Goal: Task Accomplishment & Management: Complete application form

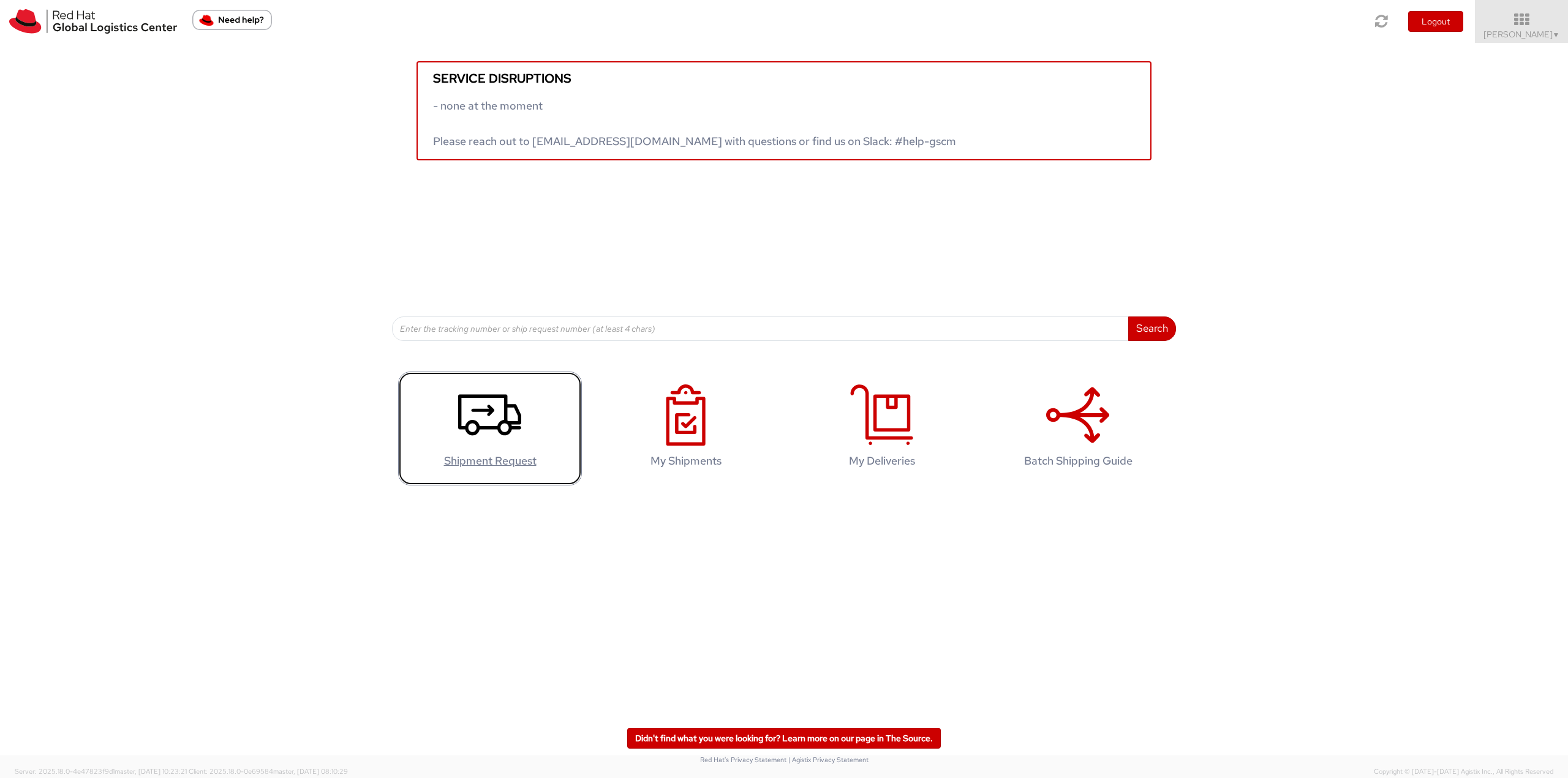
click at [517, 414] on icon at bounding box center [490, 415] width 63 height 61
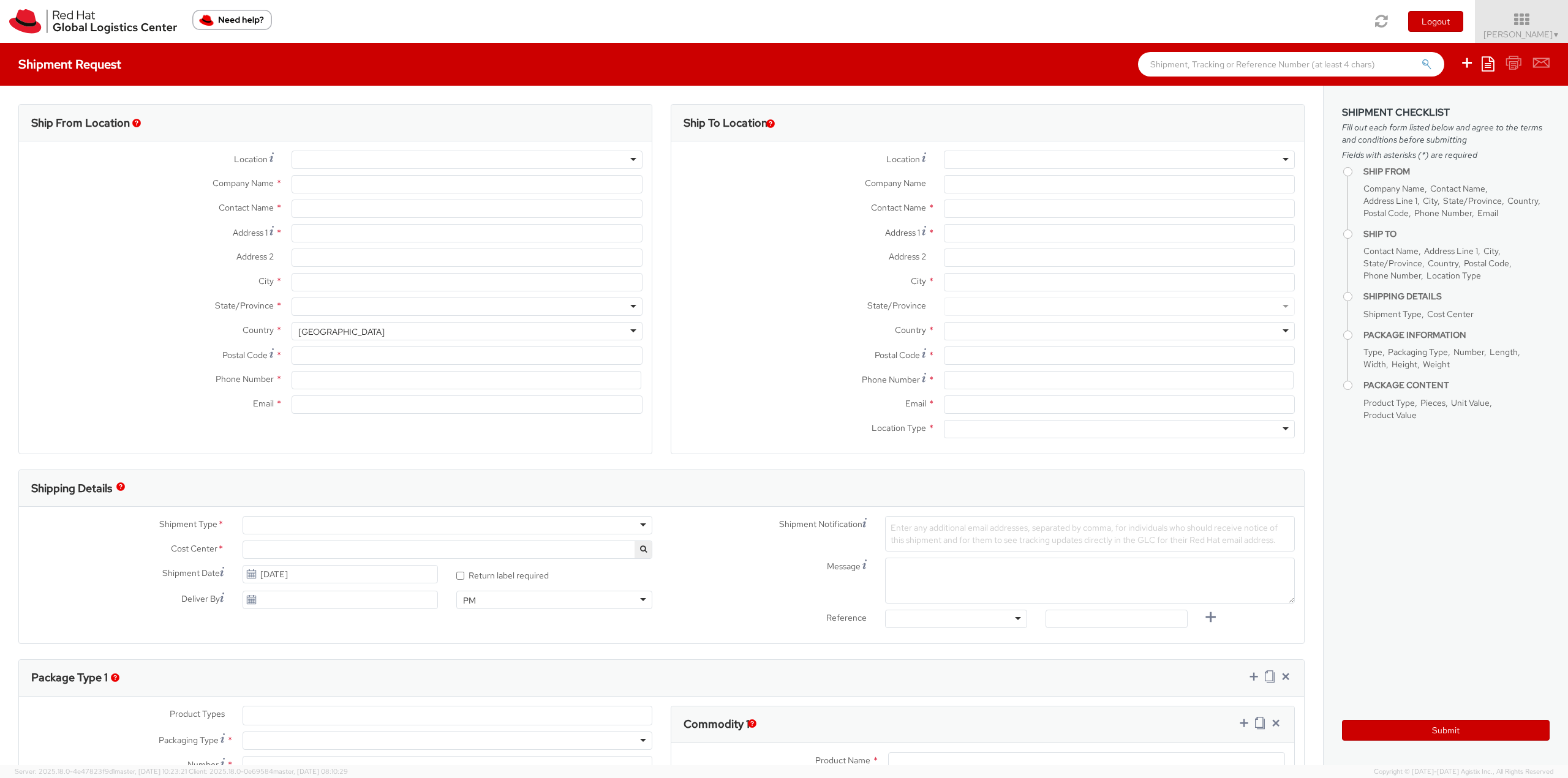
select select
select select "764"
click at [739, 185] on label "Company Name *" at bounding box center [803, 183] width 263 height 16
click at [944, 185] on input "Company Name *" at bounding box center [1119, 184] width 351 height 18
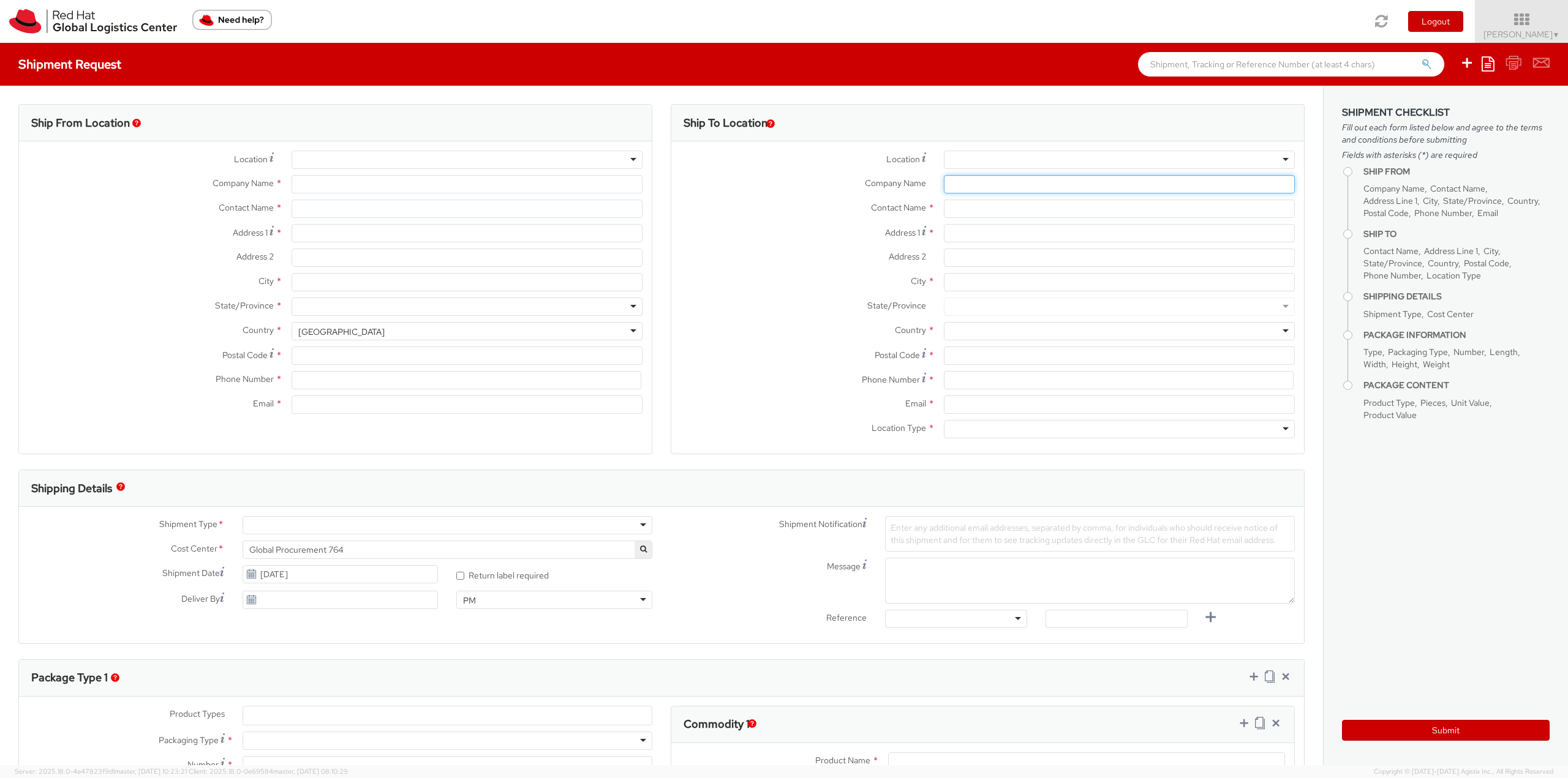
type input "Red Hat India Private Limited"
type input "[PERSON_NAME]"
type input "Tower-X Level 1, Cyber City"
type input "Magarpatta City, Hadapsar"
type input "PUNE"
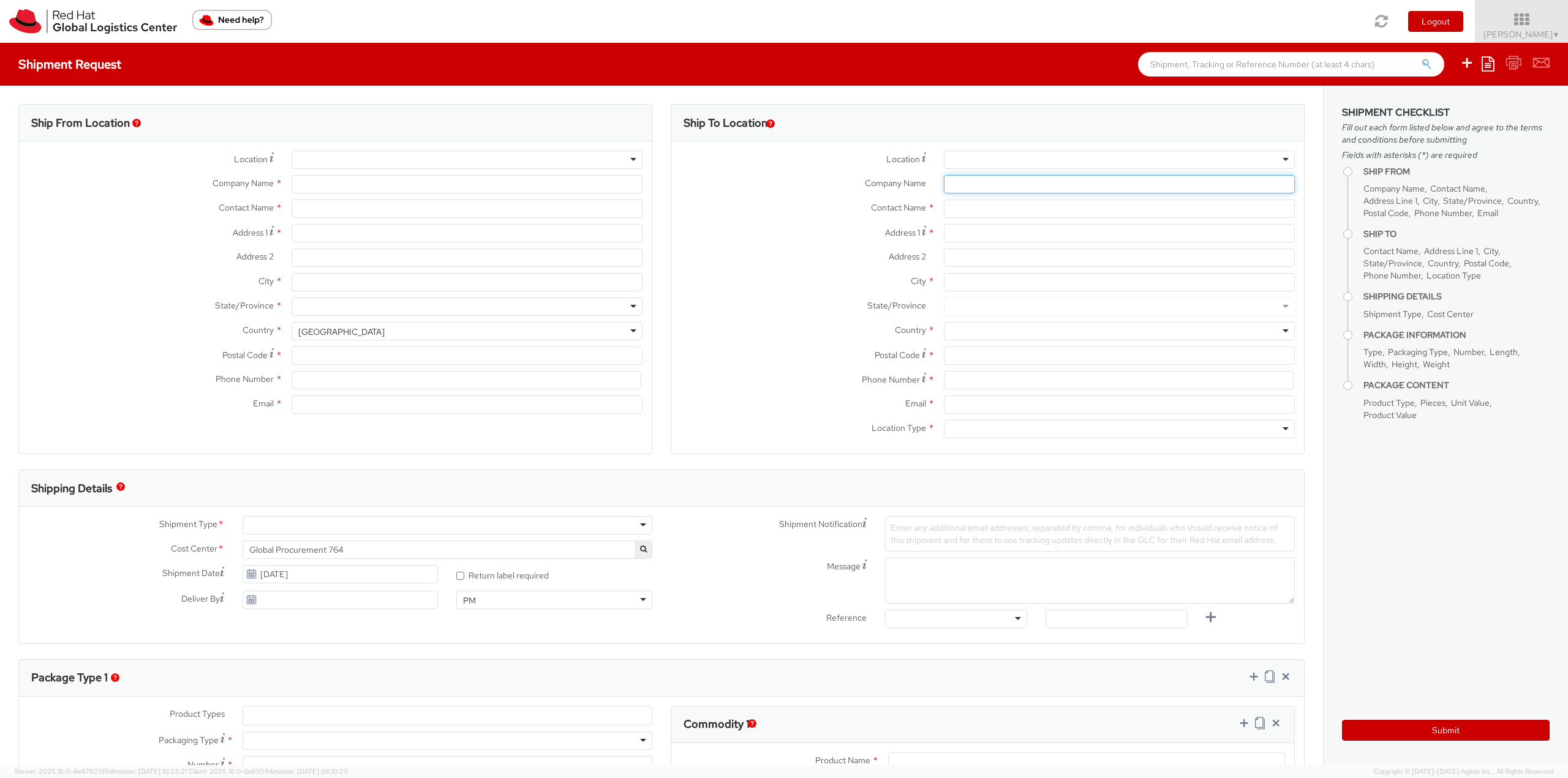
type input "411013"
type input "2066817173"
type input "adole@redhat.com"
select select "CM"
select select "KGS"
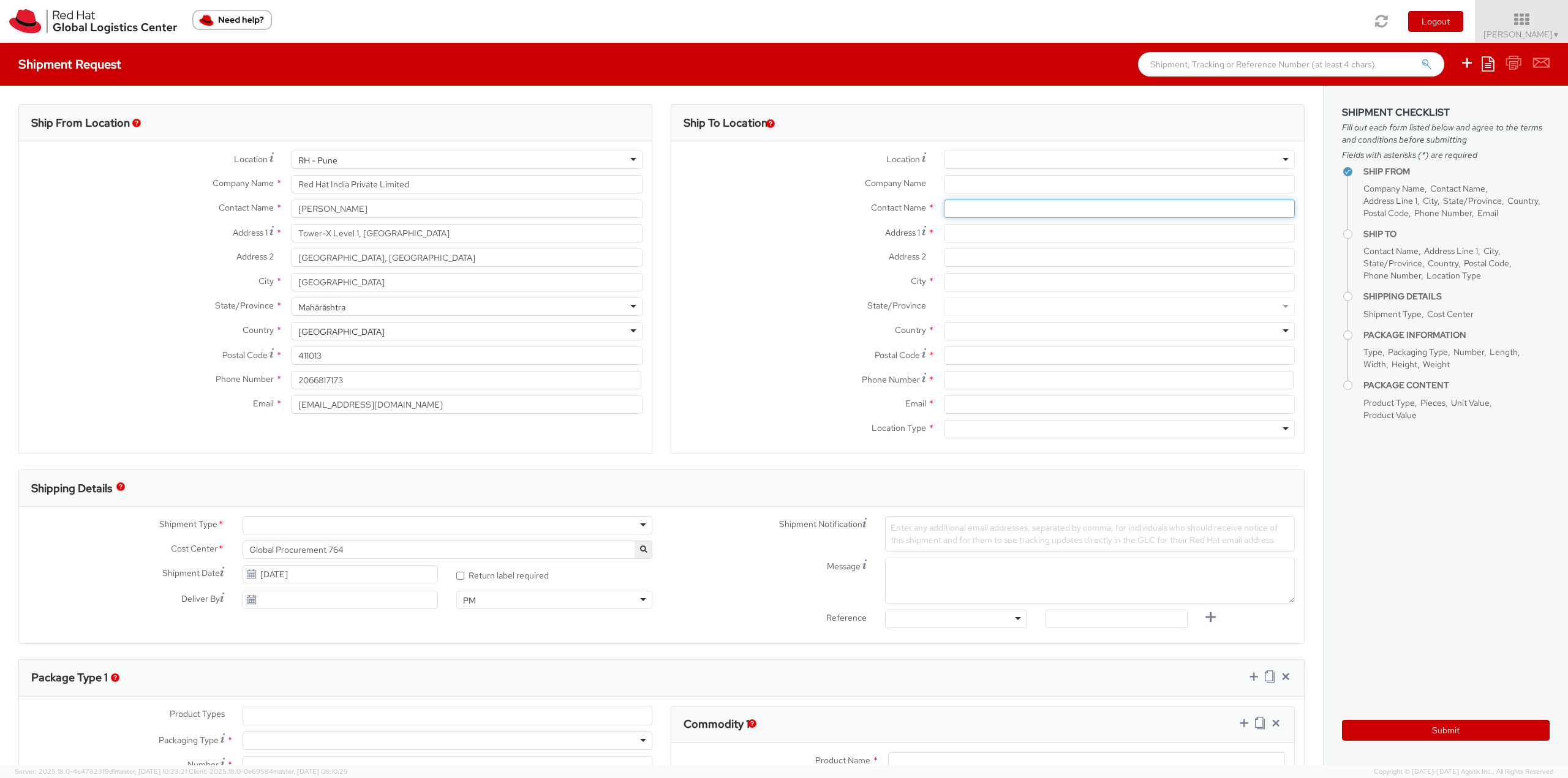
click at [985, 211] on input "text" at bounding box center [1119, 208] width 351 height 18
paste input "avaidya@redhat.com"
type input "avaidya@redhat.com"
click at [963, 163] on div at bounding box center [1119, 160] width 351 height 18
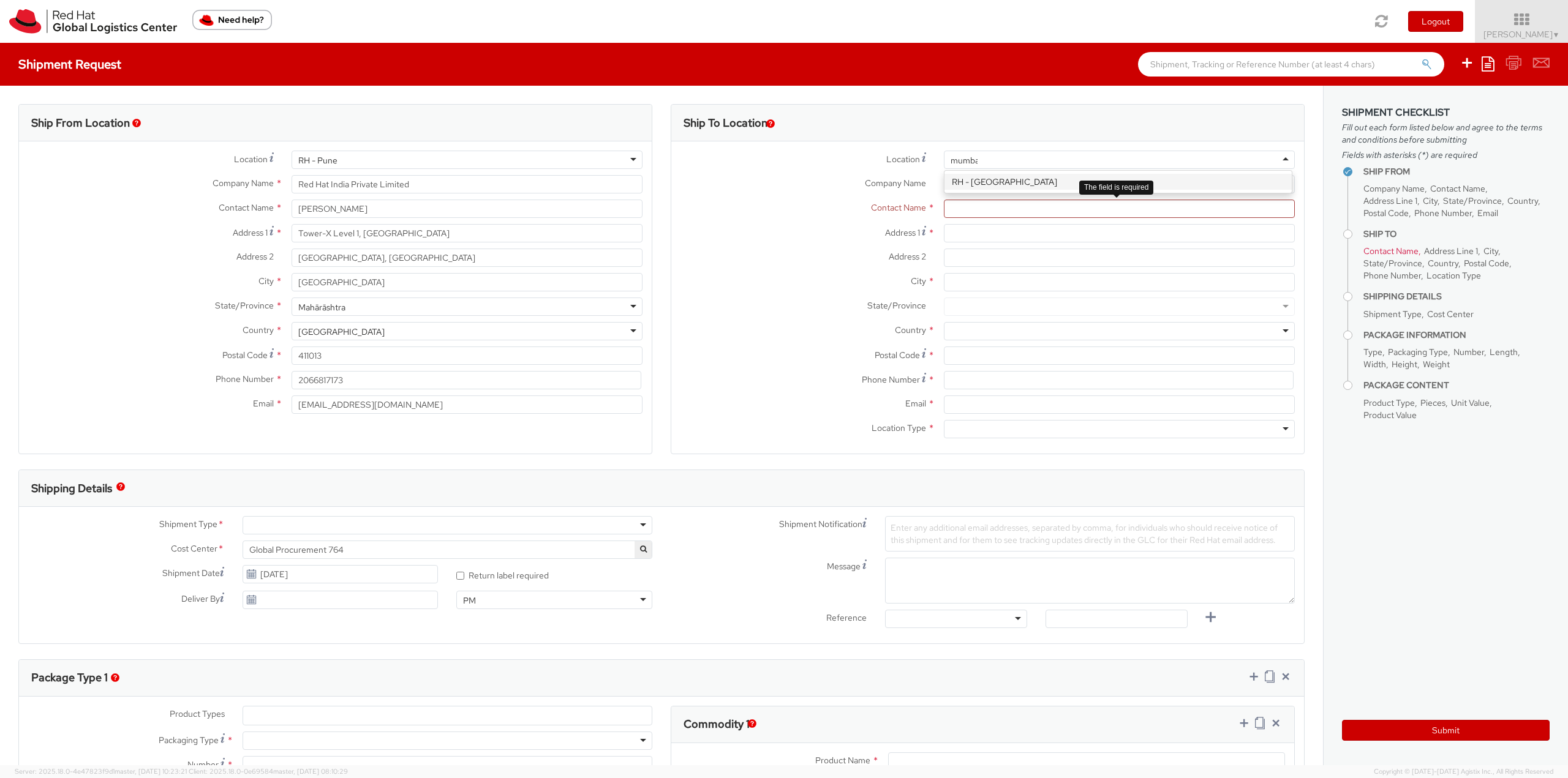
type input "mumbai"
type input "Red Hat India Private Limited"
type input "A-201, Supreme Business Park"
type input "Hiranandani Gardens"
type input "MUMBAI"
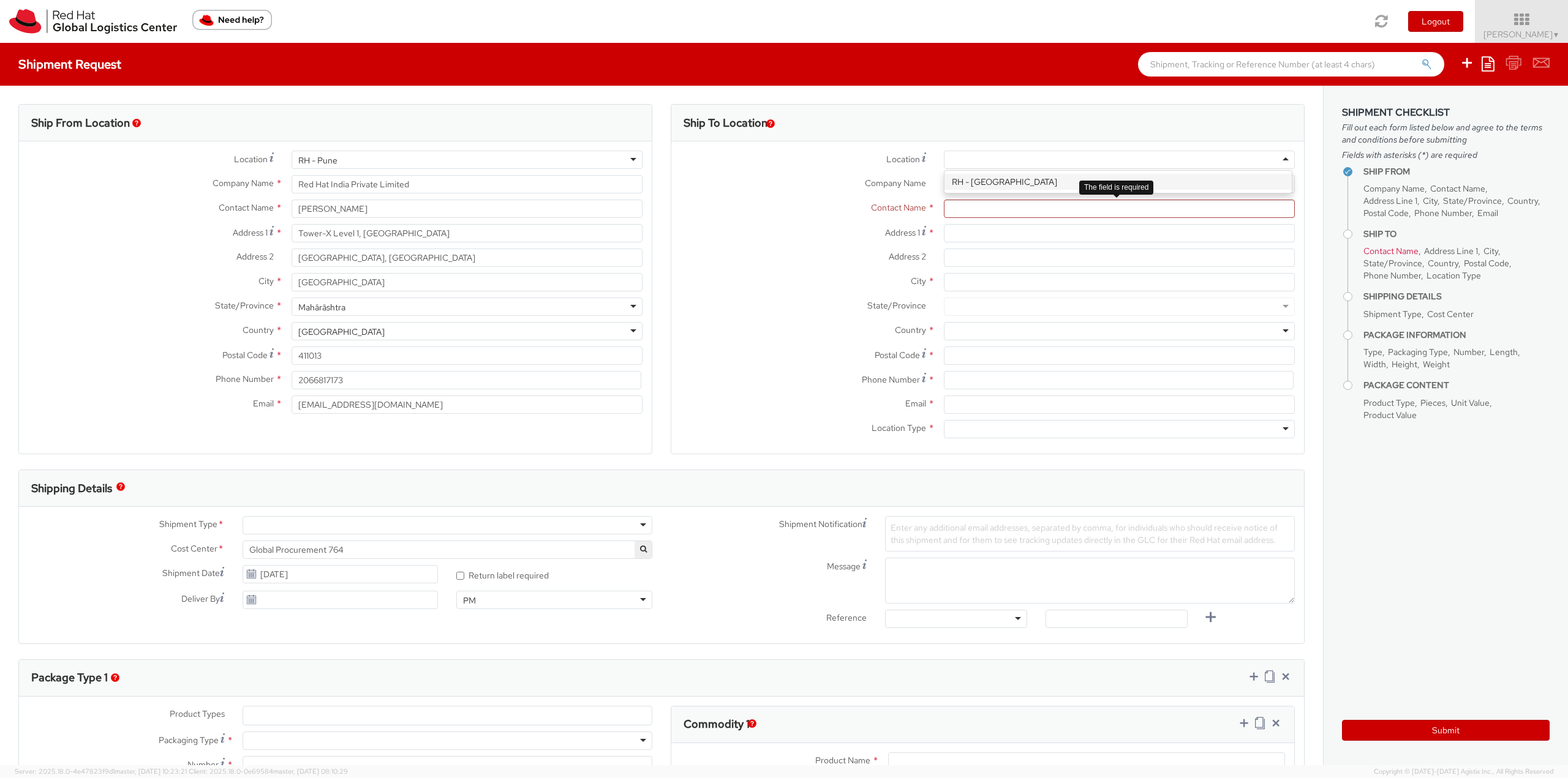
type input "400076"
type input "912261147559"
click at [980, 203] on input "text" at bounding box center [1119, 208] width 351 height 18
paste input "avaidya@redhat.com"
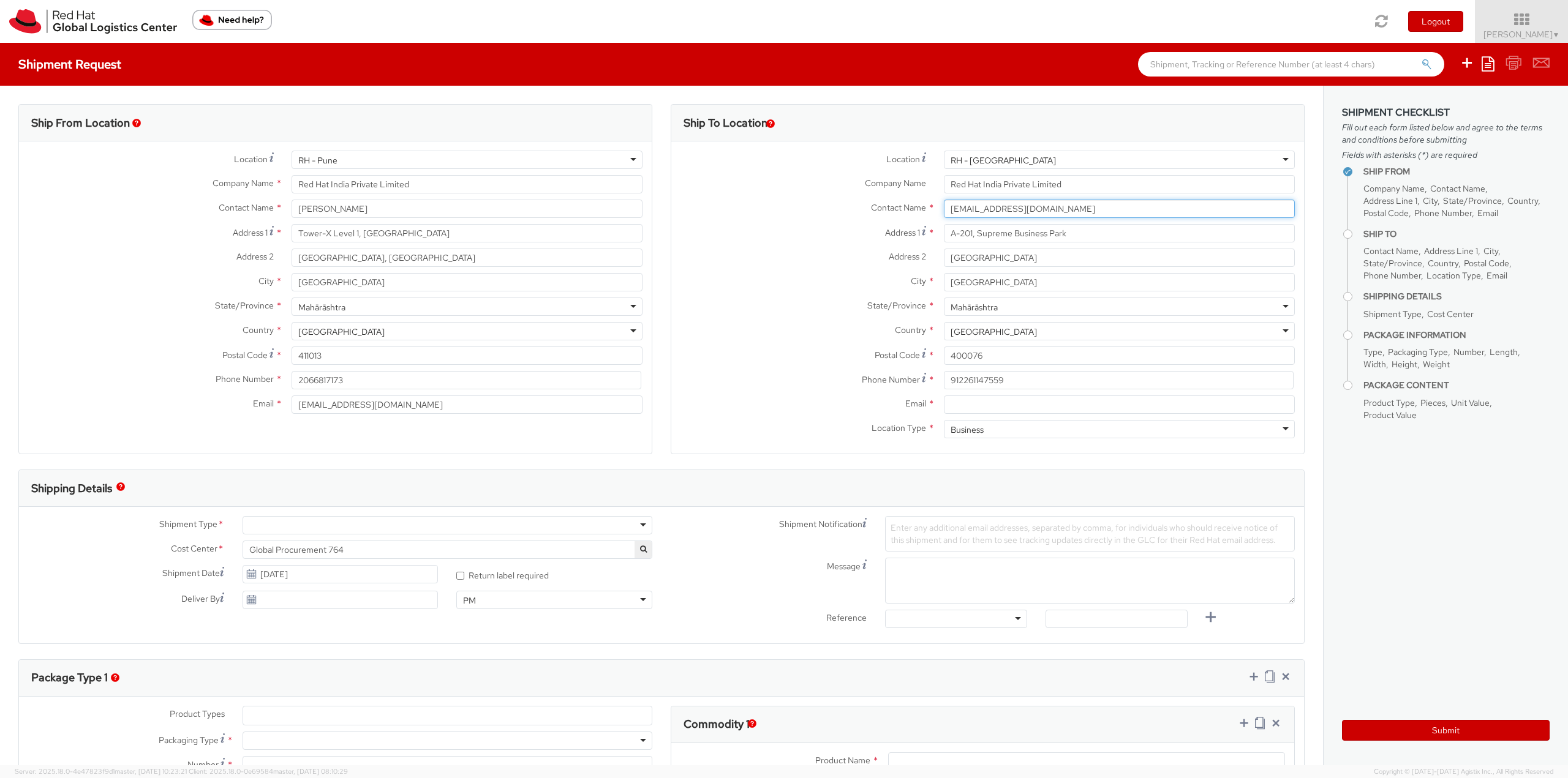
paste input "Ankita Vaidya A"
type input "Ankita Vaidya"
click at [1146, 238] on span "A-201, Supreme Business Park, Hiranandani Gardens, FLEX, MUMBAI, MH, 400076, IN" at bounding box center [1187, 232] width 82 height 11
type input "912261147569"
type input "avaidya@redhat.com"
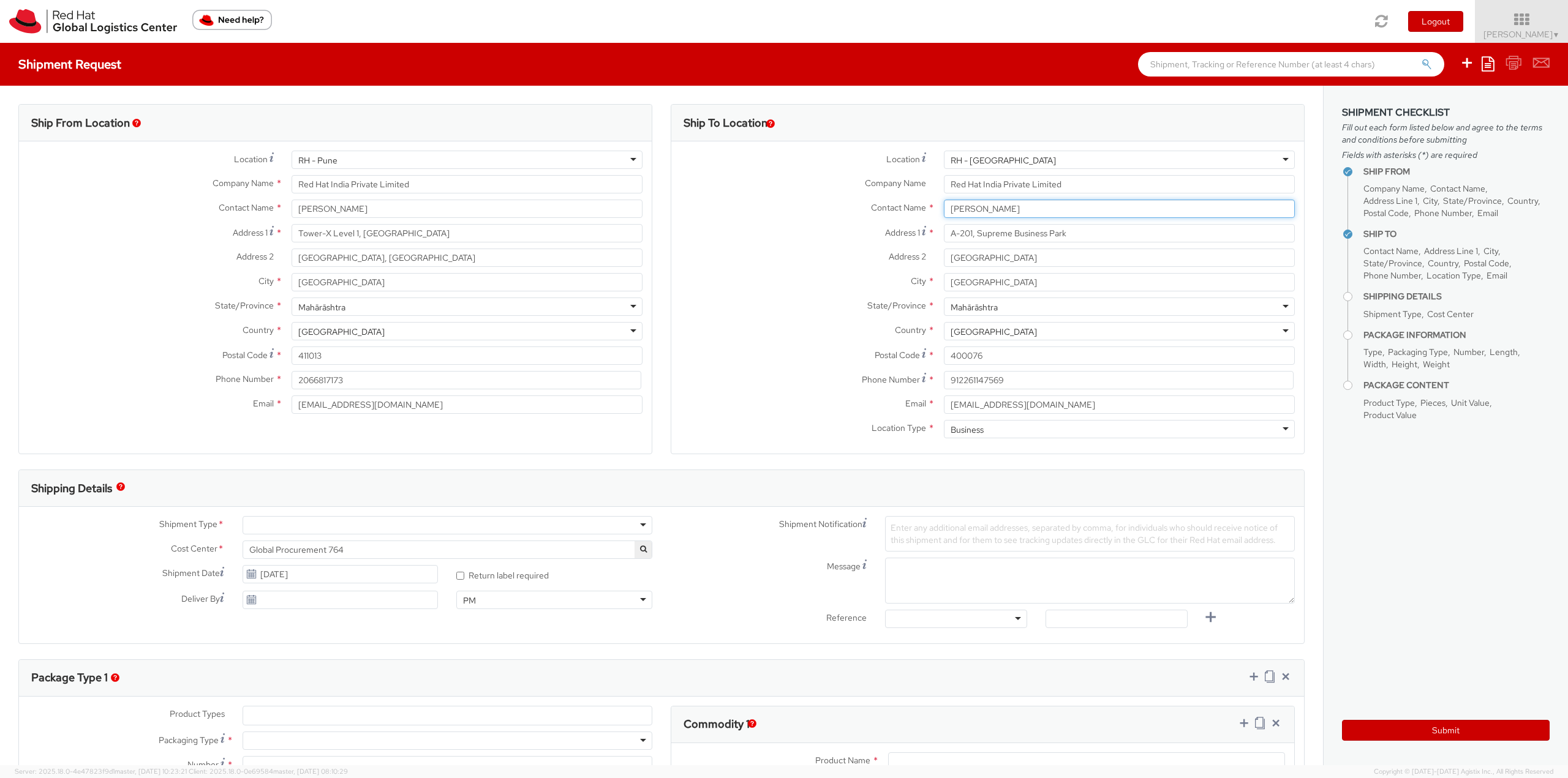
type input "Ankita Vaidya"
click at [365, 530] on div at bounding box center [447, 525] width 410 height 18
click at [728, 577] on div "Message" at bounding box center [982, 580] width 642 height 46
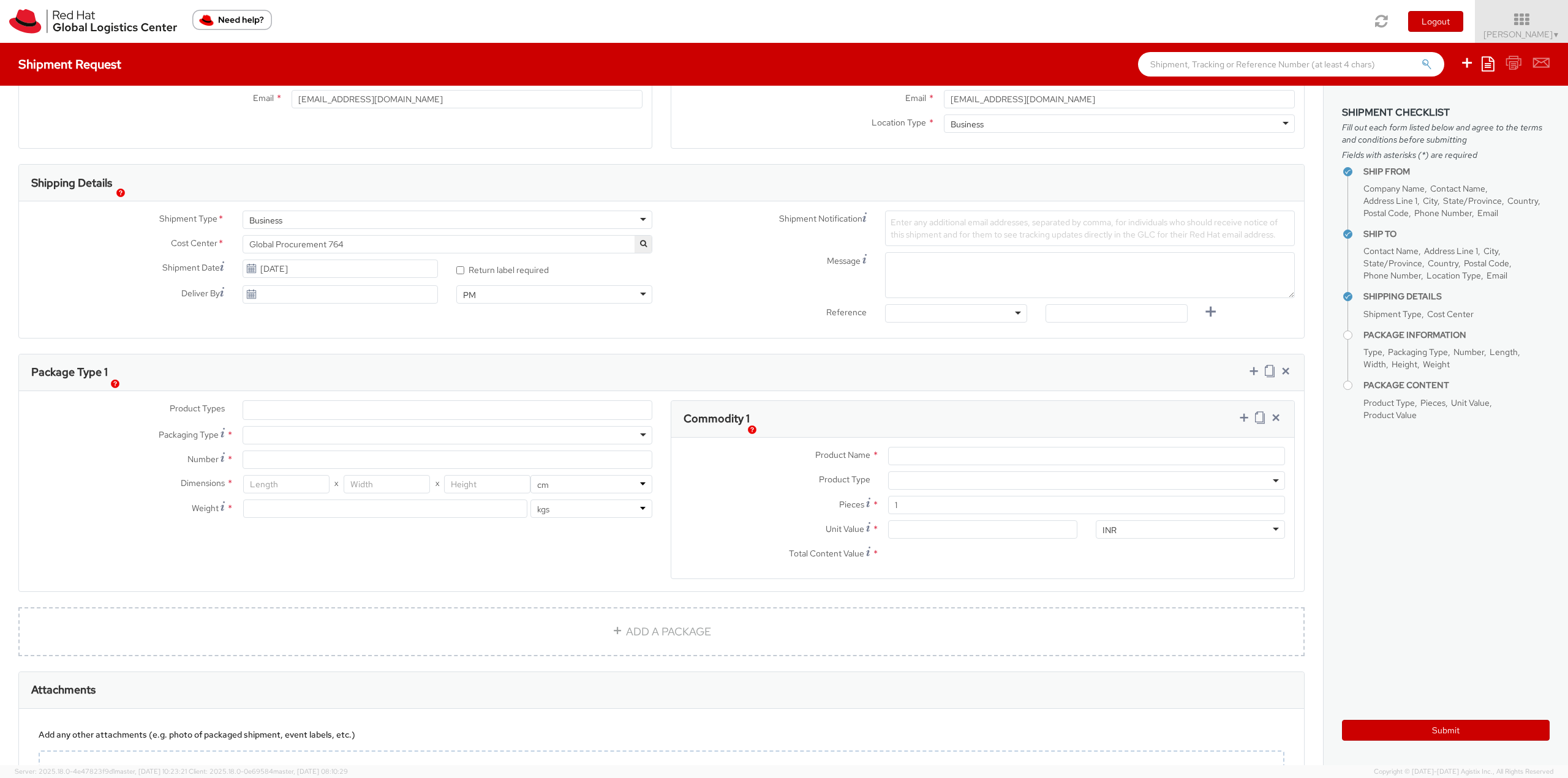
scroll to position [306, 0]
click at [260, 412] on ul at bounding box center [447, 409] width 408 height 18
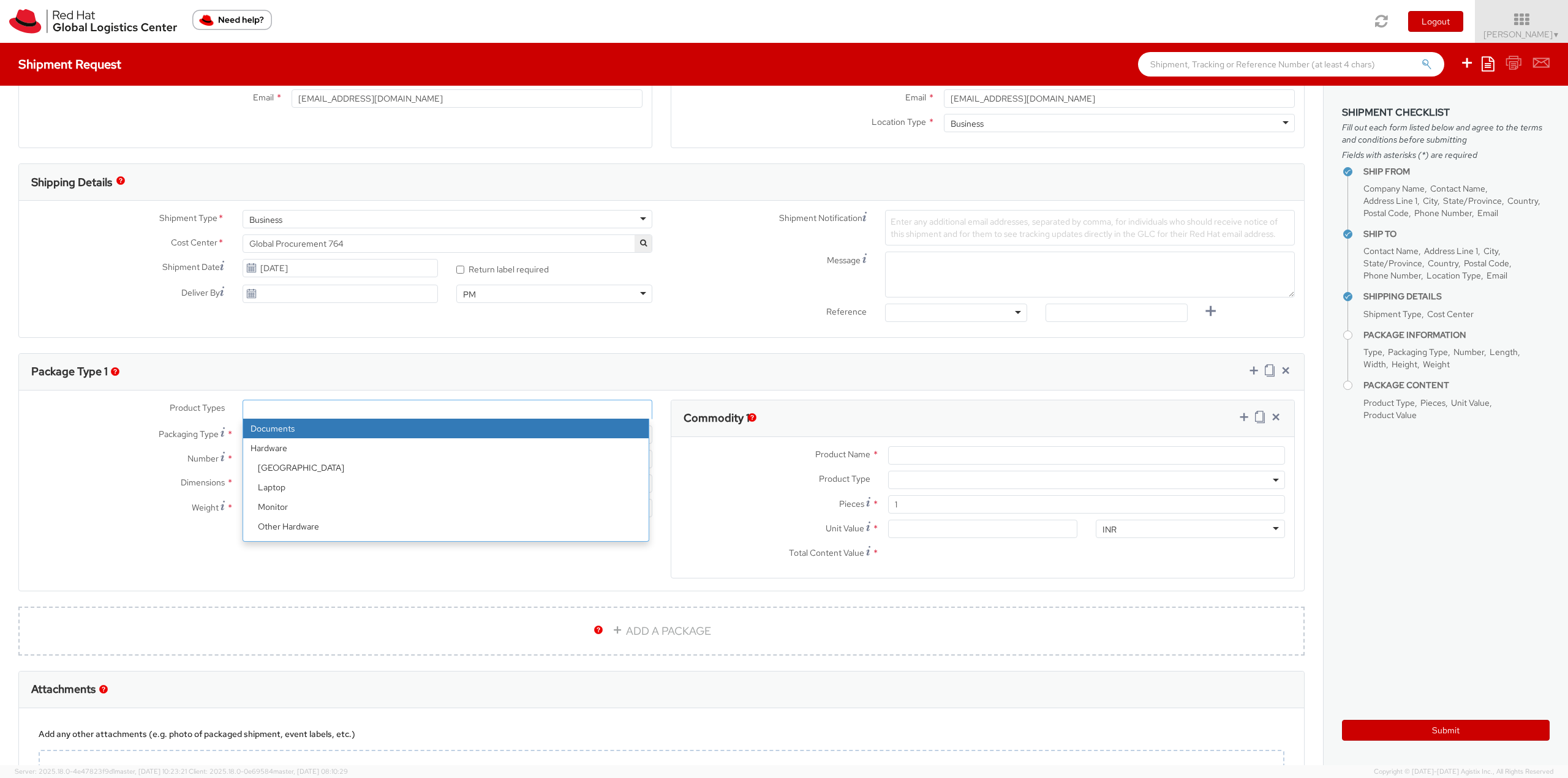
select select "DOCUMENT"
type input "Documents"
select select "DOCUMENT"
type input "1.00"
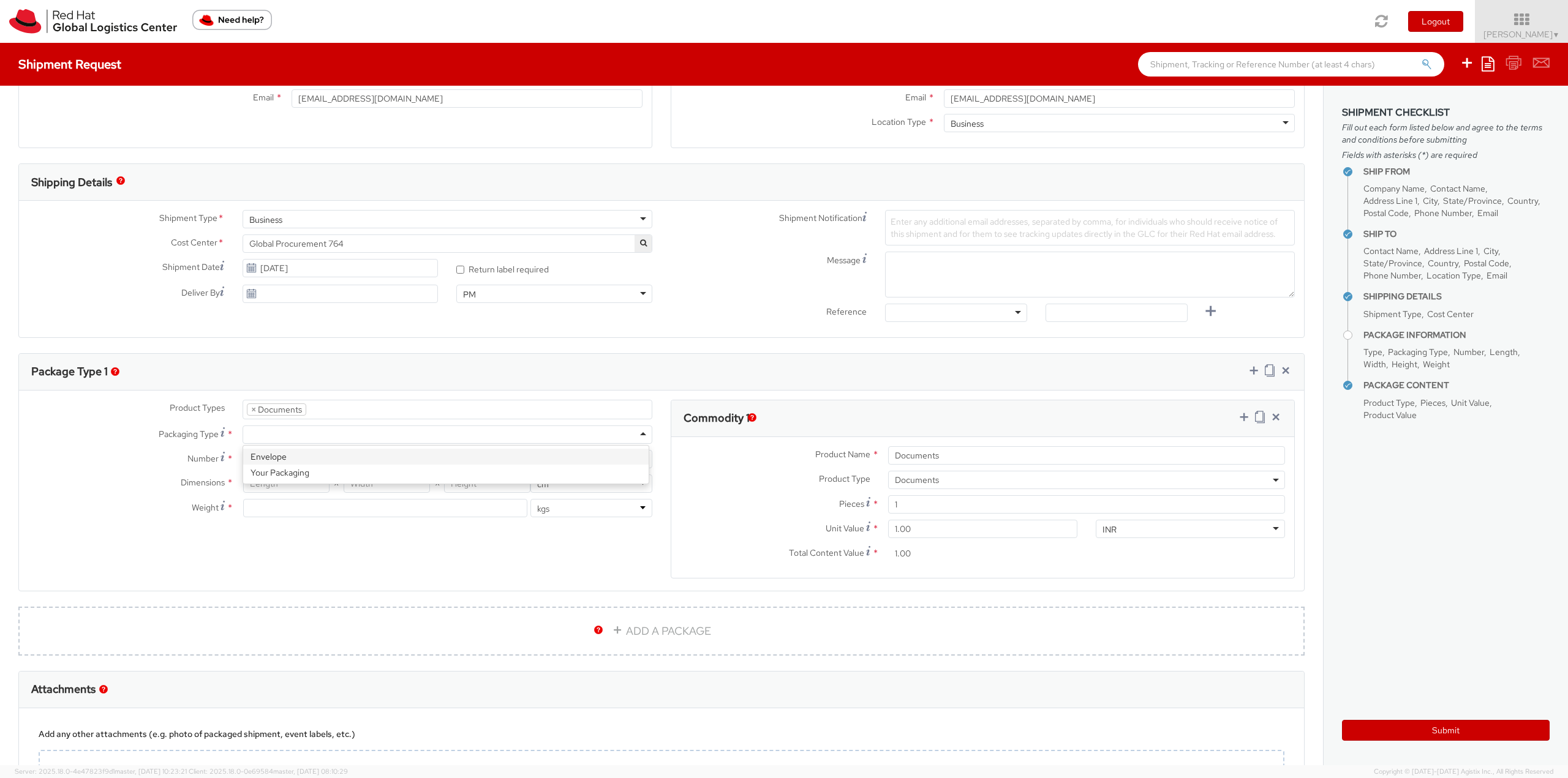
click at [291, 432] on div at bounding box center [447, 435] width 410 height 18
type input "1"
type input "24.13"
type input "31.75"
type input "0.64"
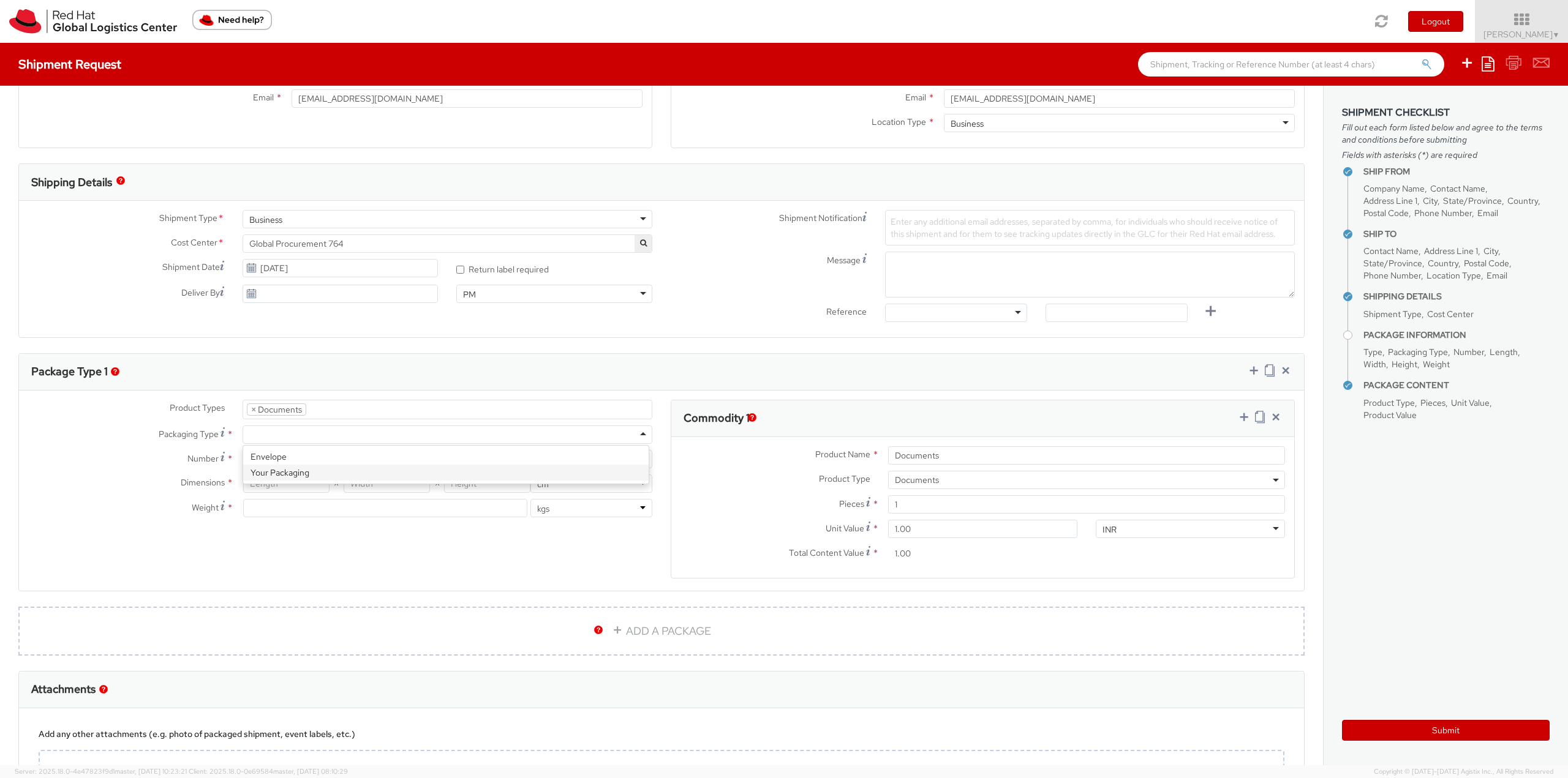
type input "0.5"
click at [693, 520] on label "Unit Value *" at bounding box center [775, 528] width 207 height 16
click at [888, 520] on input "1.00" at bounding box center [982, 529] width 189 height 18
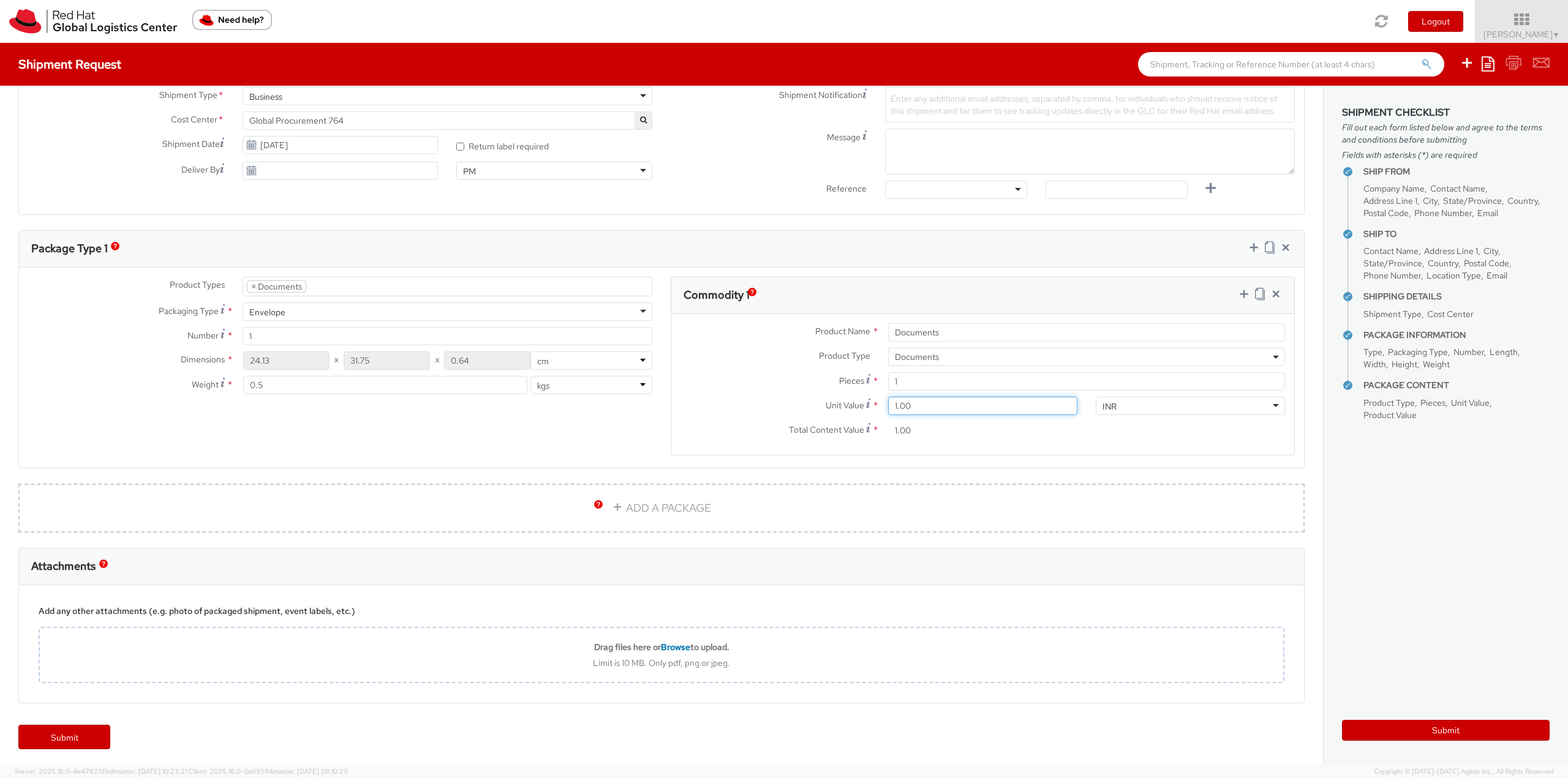
scroll to position [432, 0]
click at [78, 735] on link "Submit" at bounding box center [64, 734] width 92 height 24
